Goal: Use online tool/utility: Utilize a website feature to perform a specific function

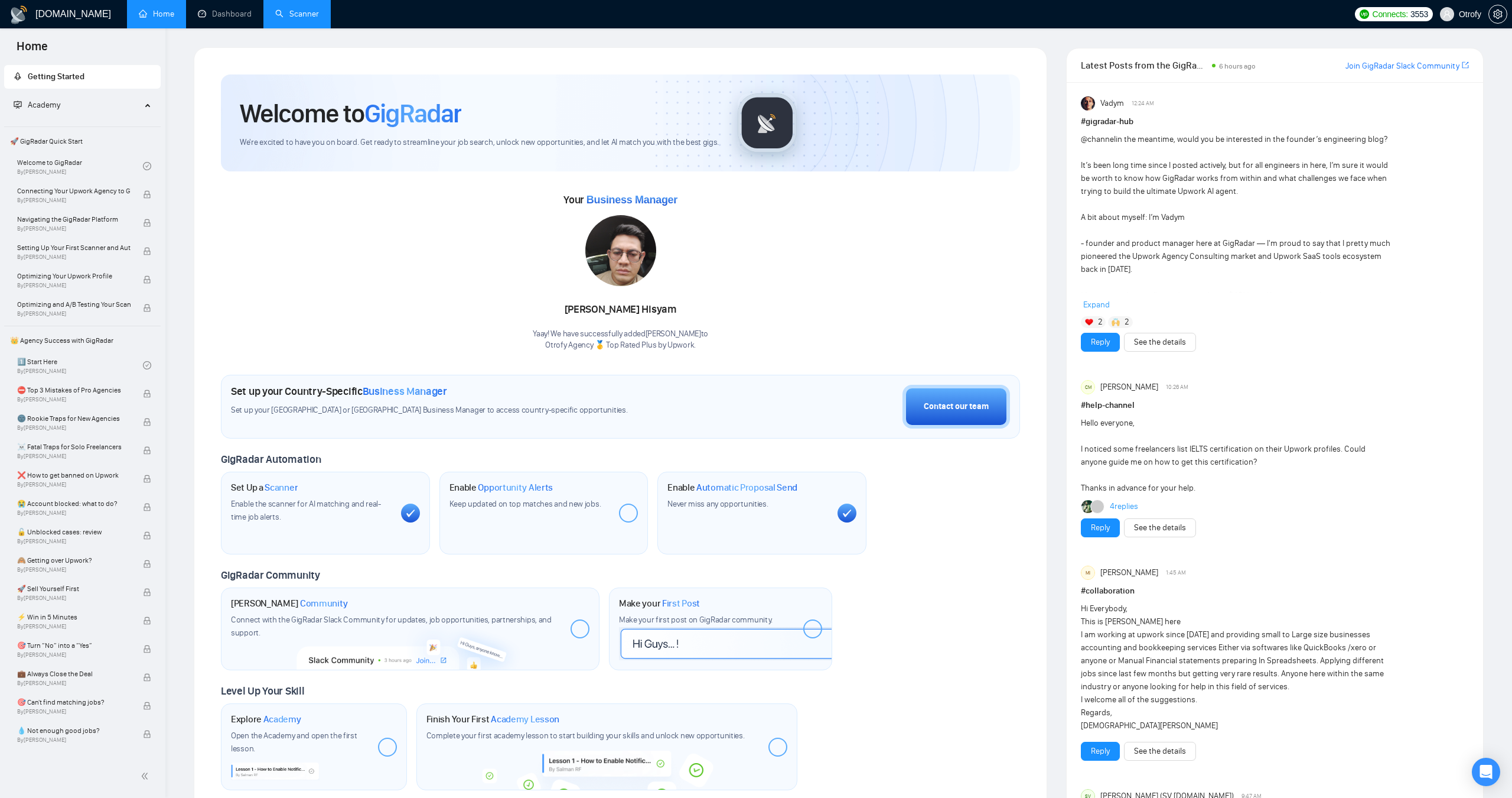
click at [296, 19] on link "Scanner" at bounding box center [296, 14] width 44 height 10
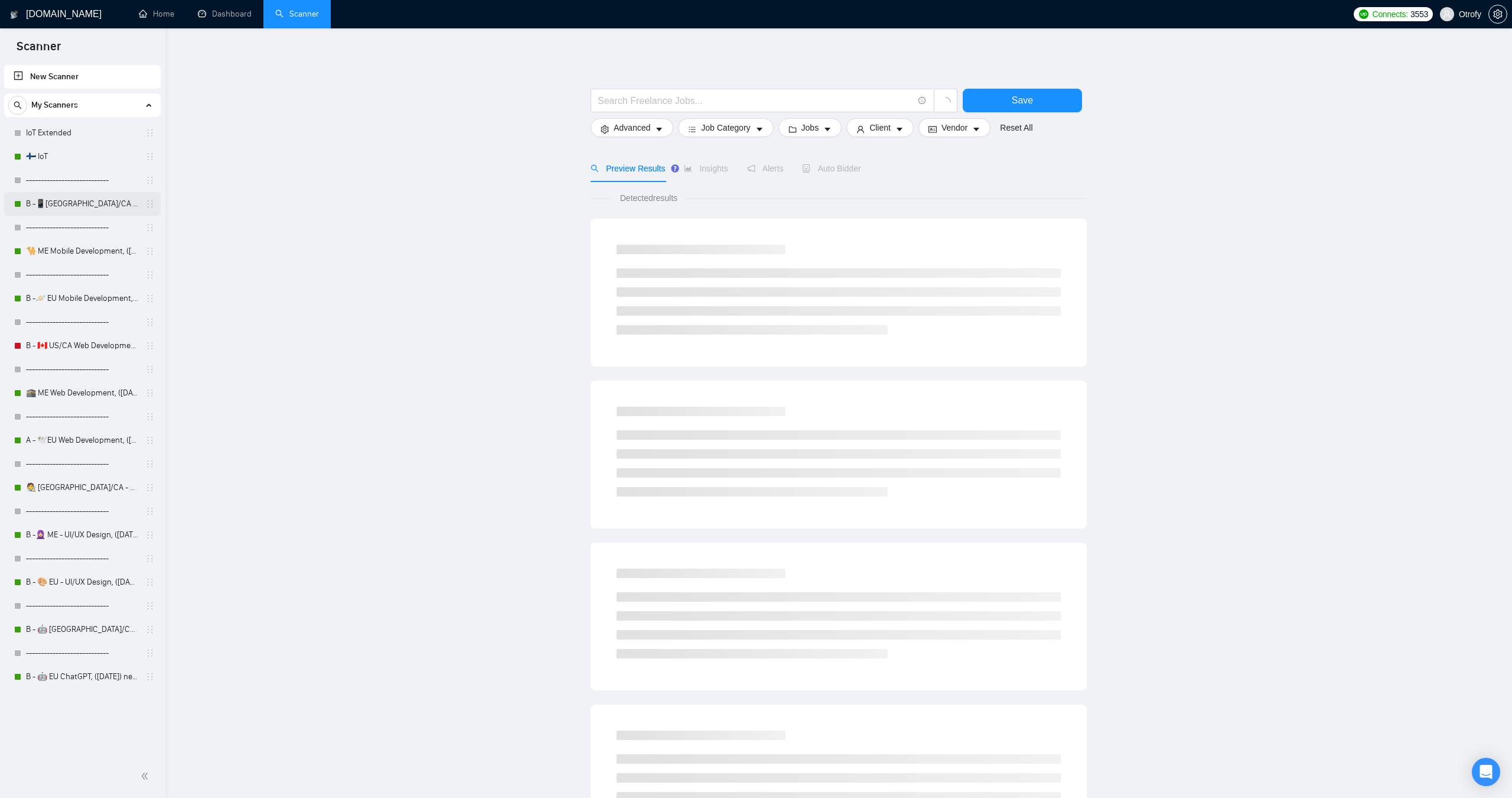
click at [79, 205] on link "B -📱[GEOGRAPHIC_DATA]/CA Mobile Development, ([DATE])" at bounding box center [82, 204] width 112 height 24
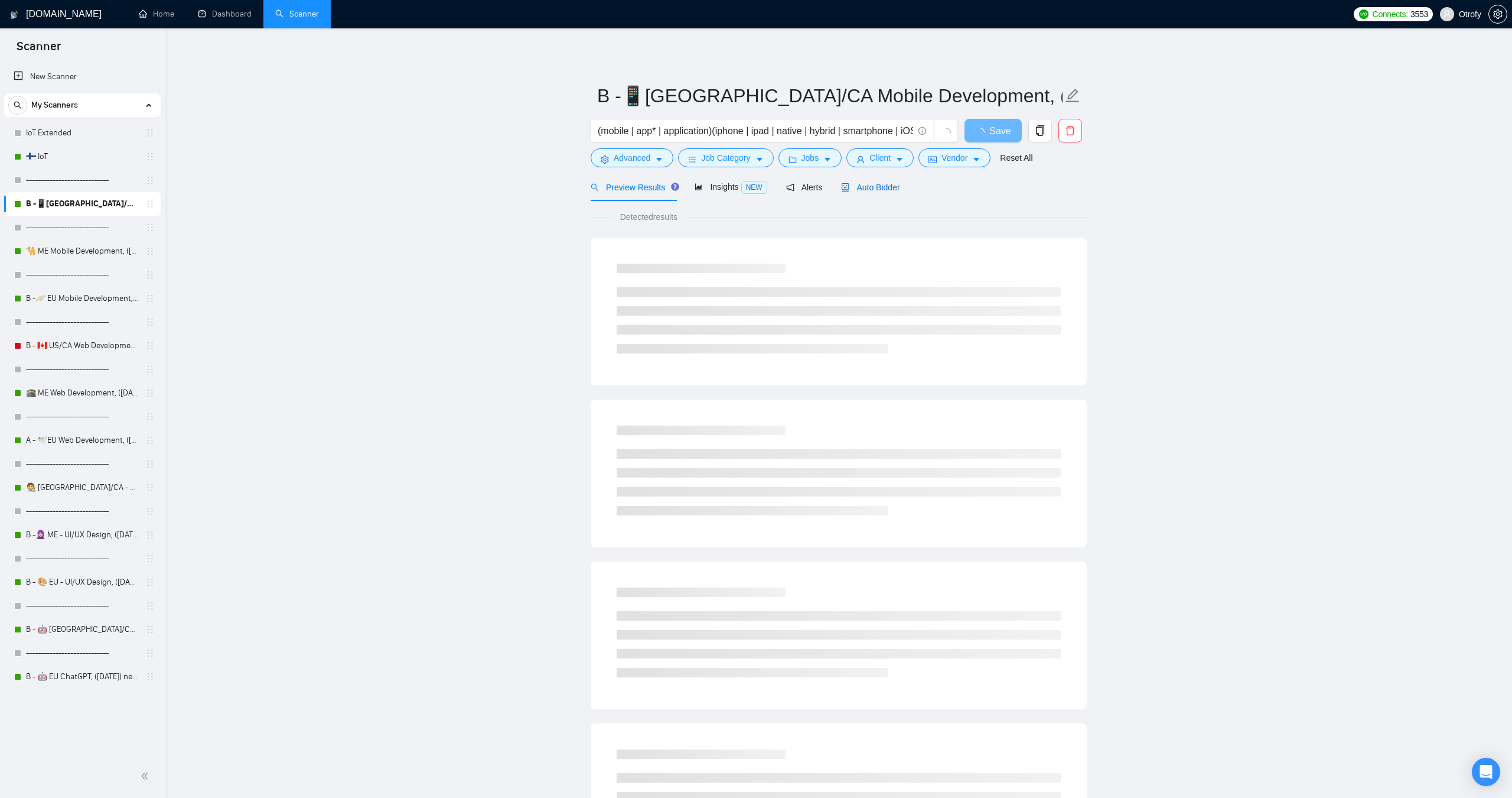
click at [874, 191] on span "Auto Bidder" at bounding box center [871, 188] width 59 height 10
